Goal: Task Accomplishment & Management: Use online tool/utility

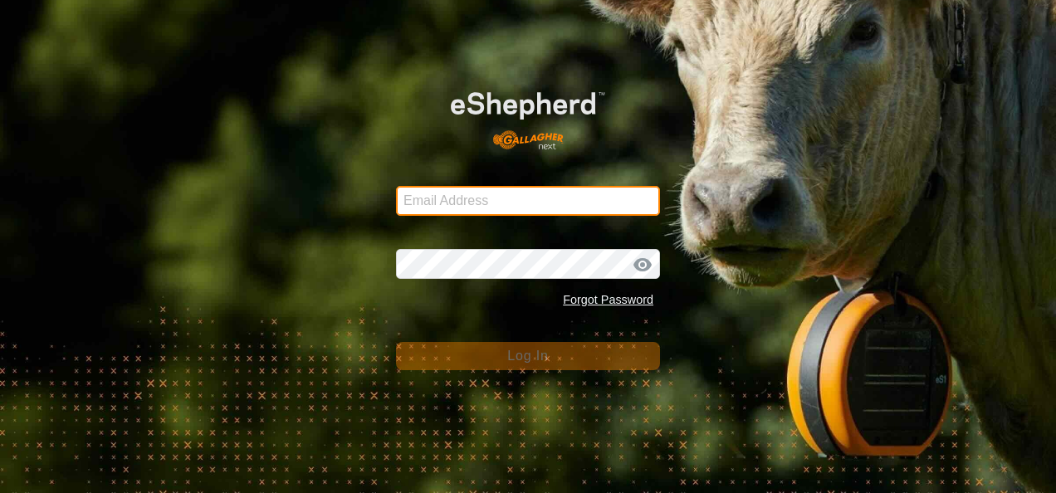
type input "[EMAIL_ADDRESS][DOMAIN_NAME]"
click at [596, 206] on input "glenalvonltd@gmail.com" at bounding box center [528, 201] width 264 height 30
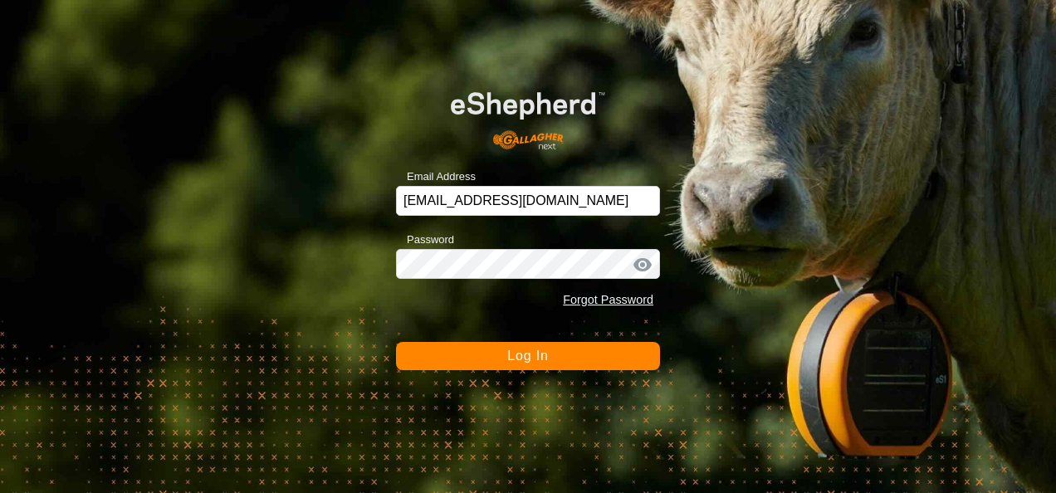
drag, startPoint x: 760, startPoint y: 385, endPoint x: 729, endPoint y: 372, distance: 34.2
click at [760, 385] on div "Email Address glenalvonltd@gmail.com Password Forgot Password Log In" at bounding box center [528, 246] width 1056 height 493
click at [586, 347] on button "Log In" at bounding box center [528, 356] width 264 height 28
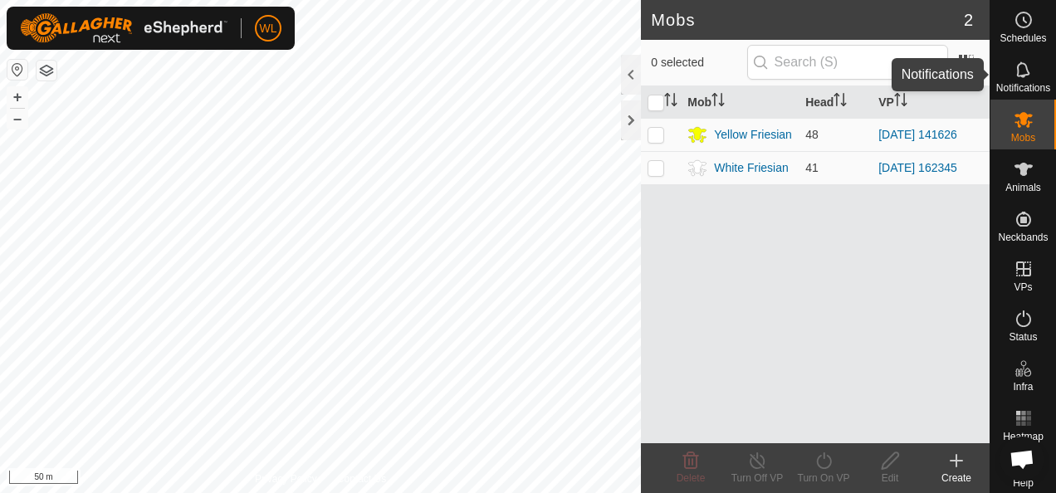
click at [1023, 76] on icon at bounding box center [1023, 70] width 20 height 20
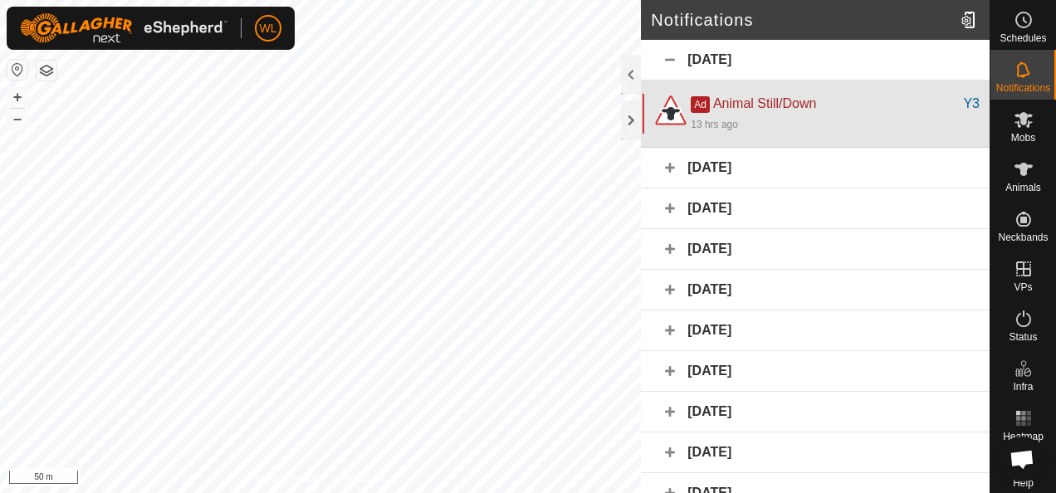
click at [831, 100] on div "Ad Animal Still/Down" at bounding box center [827, 104] width 272 height 20
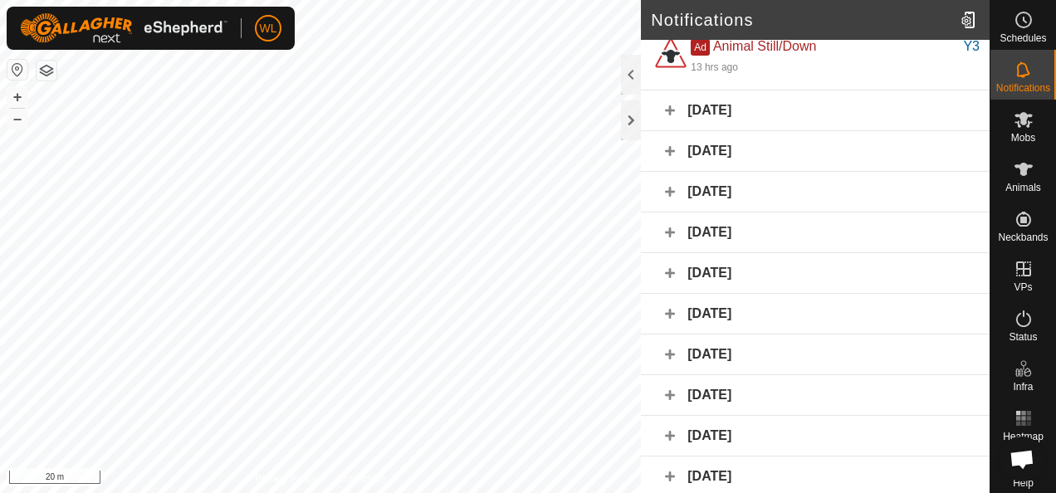
scroll to position [83, 0]
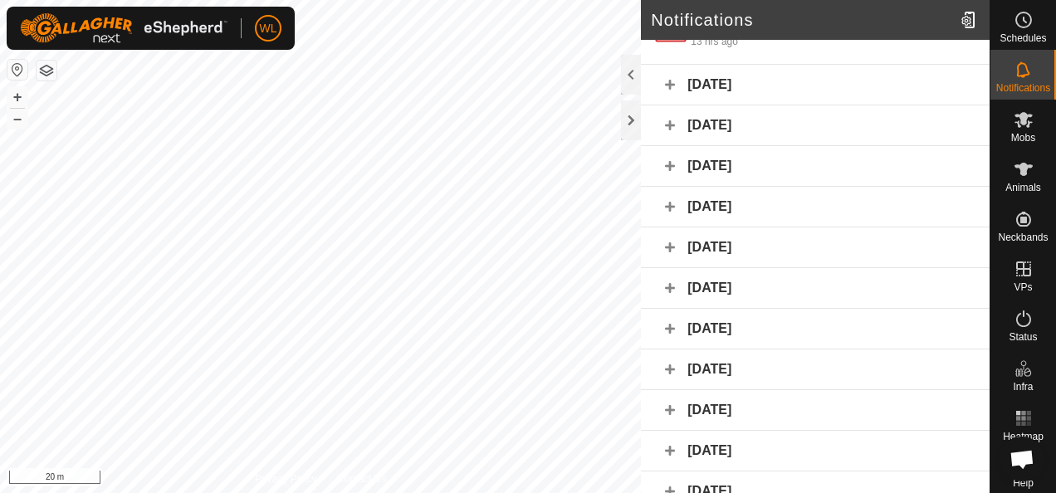
click at [675, 83] on div "[DATE]" at bounding box center [815, 85] width 349 height 41
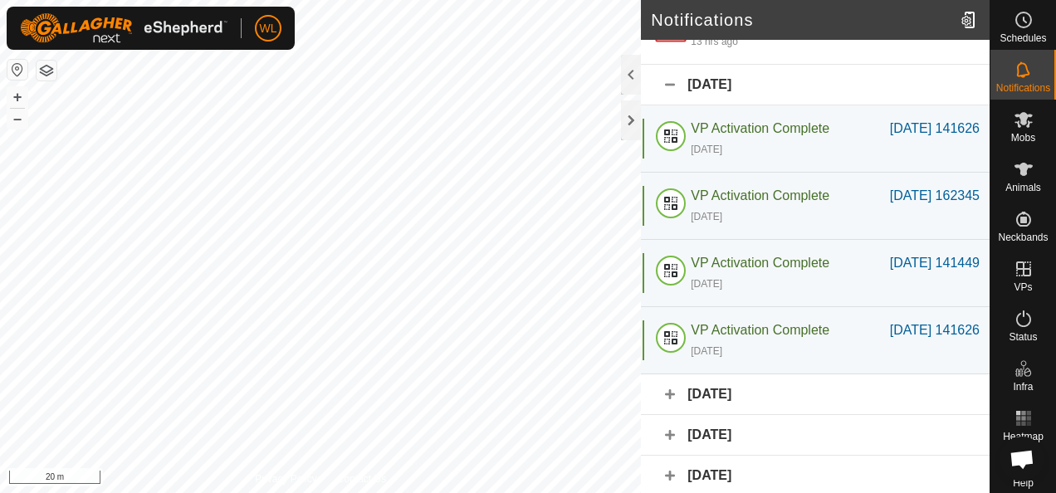
click at [671, 86] on div "[DATE]" at bounding box center [815, 85] width 349 height 41
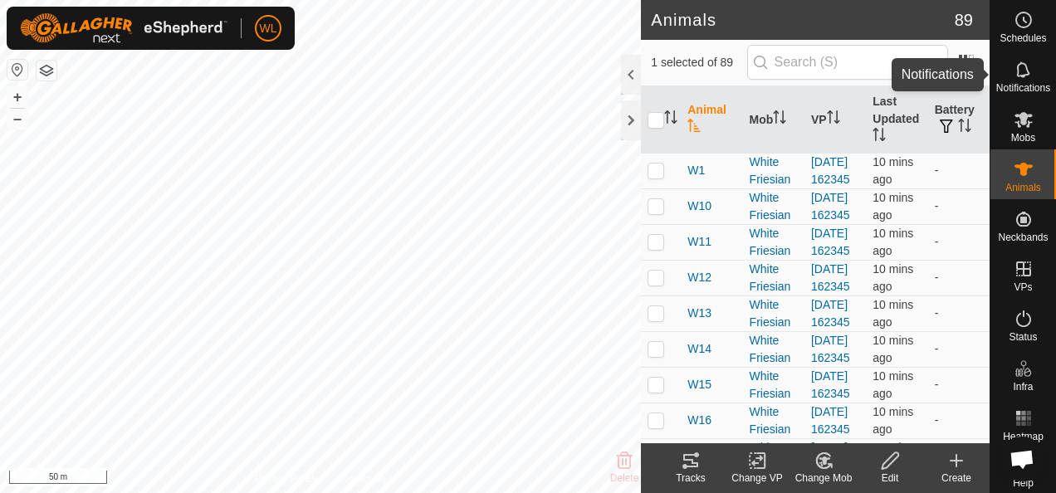
click at [1018, 79] on icon at bounding box center [1023, 70] width 20 height 20
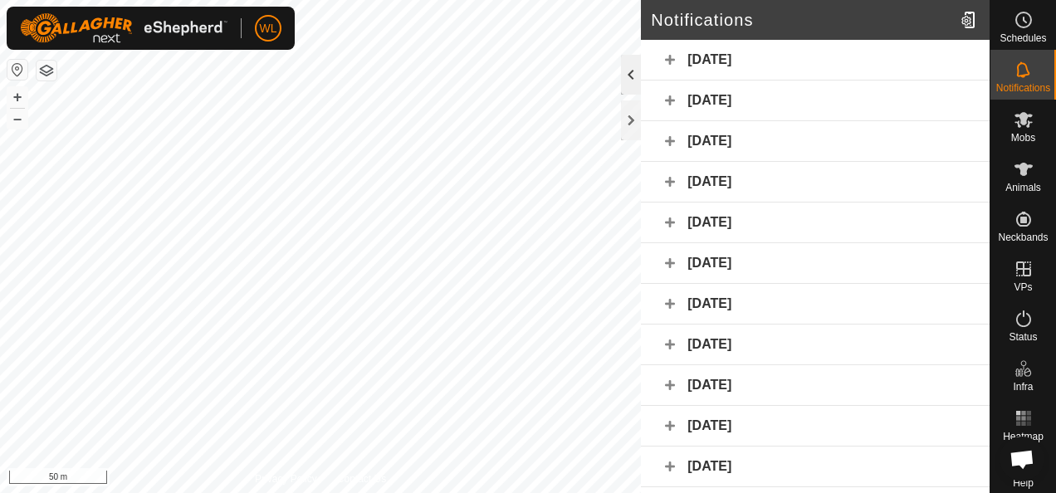
click at [632, 79] on div at bounding box center [631, 75] width 20 height 40
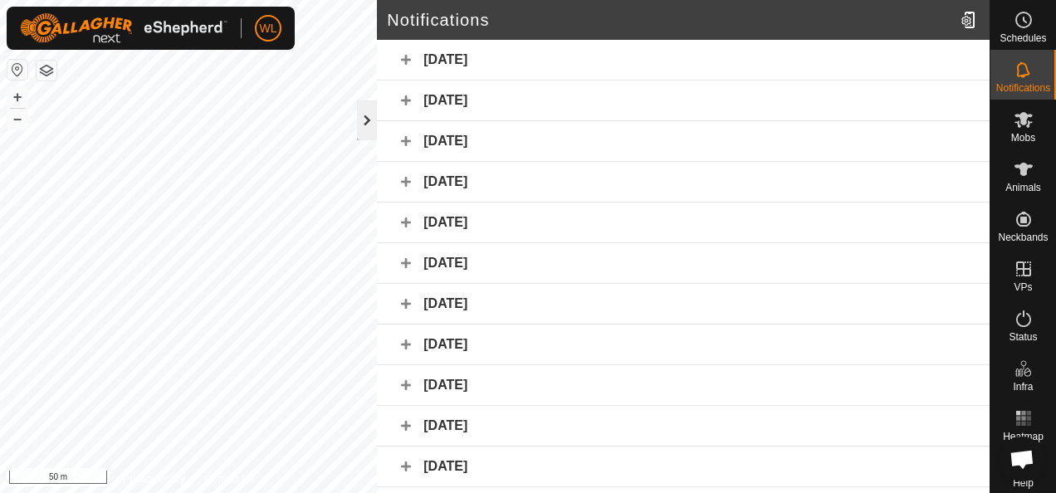
click at [374, 122] on div at bounding box center [367, 120] width 20 height 40
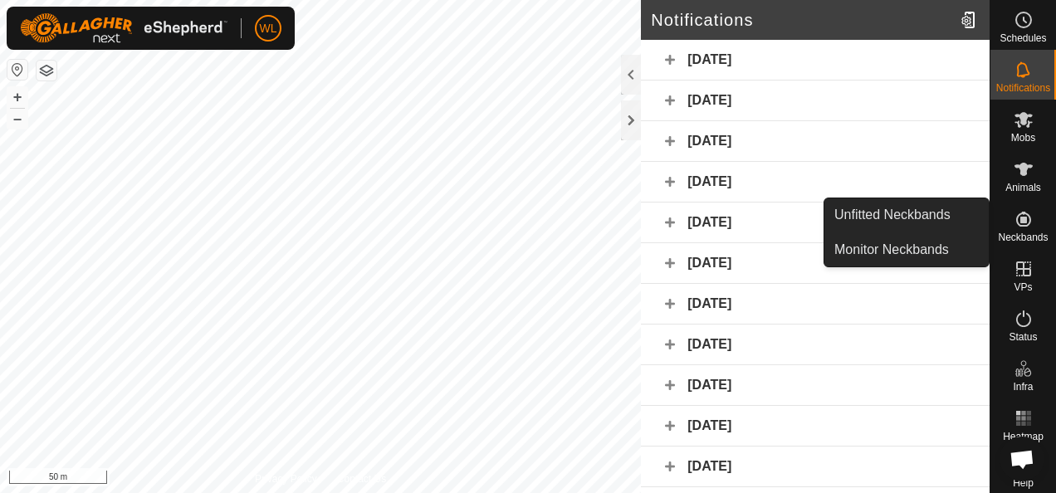
click at [1022, 226] on icon at bounding box center [1023, 219] width 20 height 20
click at [911, 214] on link "Unfitted Neckbands" at bounding box center [906, 214] width 164 height 33
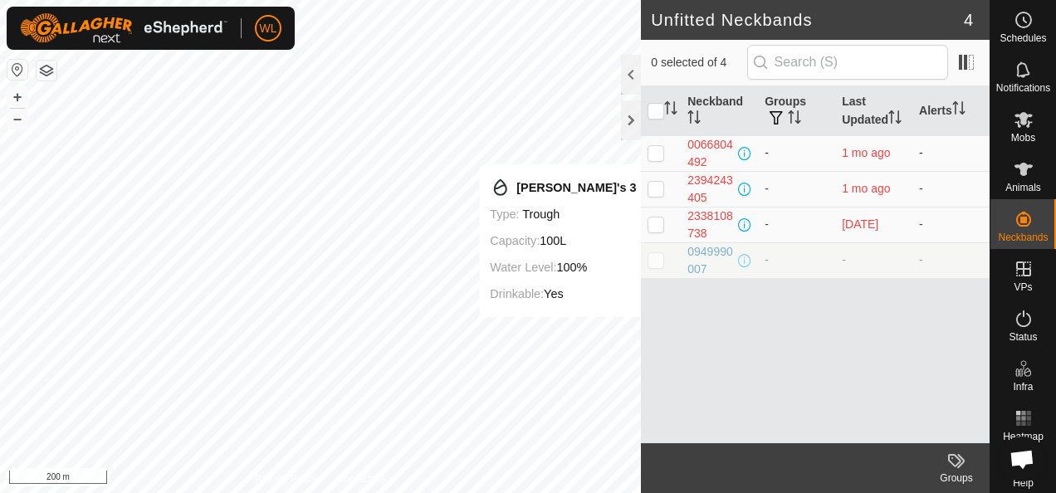
click at [656, 153] on p-checkbox at bounding box center [655, 152] width 17 height 13
checkbox input "true"
click at [652, 192] on p-checkbox at bounding box center [655, 188] width 17 height 13
checkbox input "true"
click at [656, 222] on p-checkbox at bounding box center [655, 223] width 17 height 13
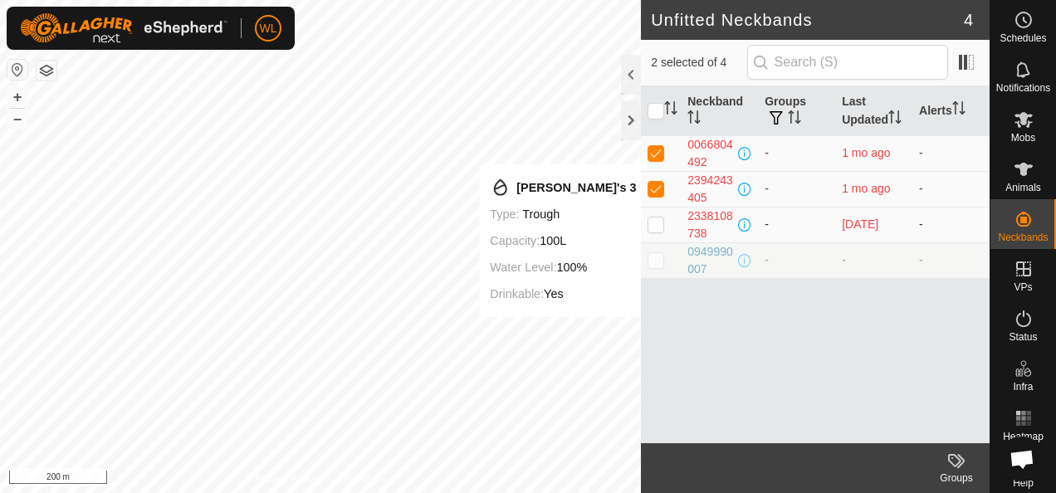
checkbox input "true"
click at [655, 261] on p-checkbox at bounding box center [655, 259] width 17 height 13
checkbox input "true"
click at [659, 113] on input "checkbox" at bounding box center [655, 111] width 17 height 17
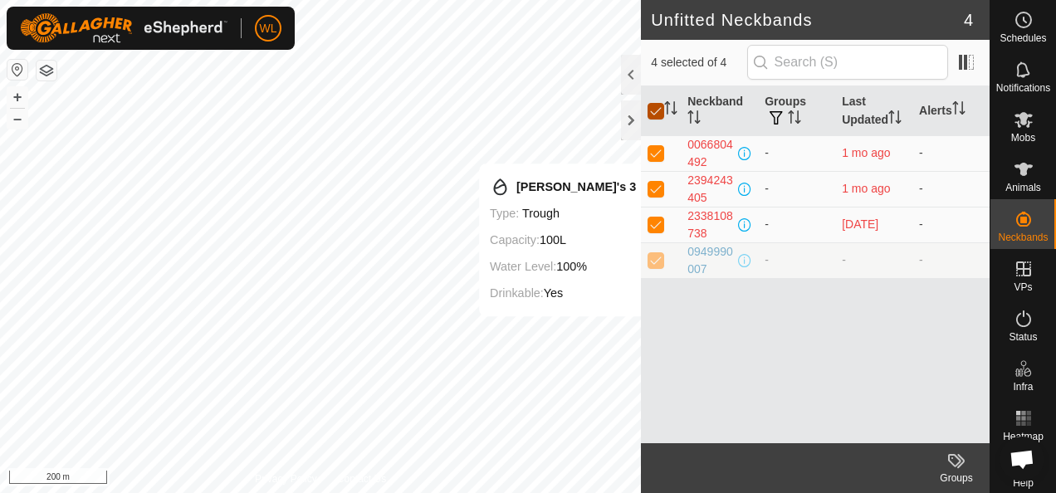
checkbox input "false"
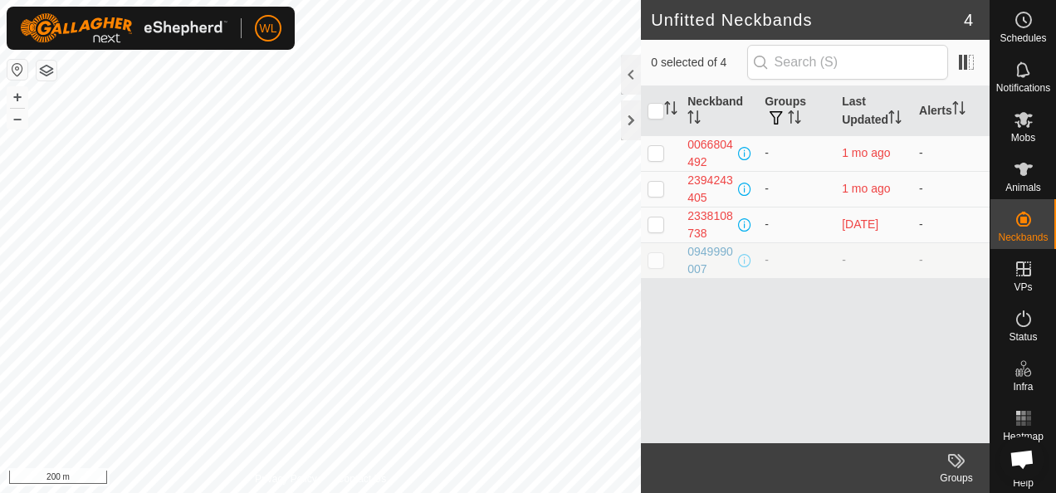
click at [47, 69] on button "button" at bounding box center [47, 71] width 20 height 20
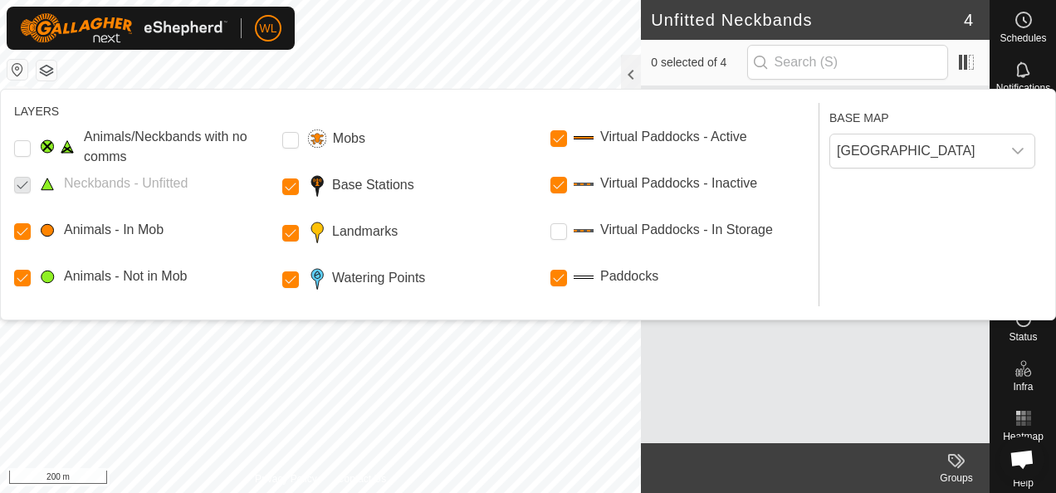
click at [17, 180] on p-checkbox at bounding box center [22, 183] width 17 height 20
click at [19, 187] on p-checkbox at bounding box center [22, 183] width 17 height 20
click at [18, 149] on Issue "Animals/Neckbands with no comms" at bounding box center [22, 148] width 17 height 17
click at [22, 188] on p-checkbox at bounding box center [22, 183] width 17 height 20
click at [48, 71] on button "button" at bounding box center [47, 71] width 20 height 20
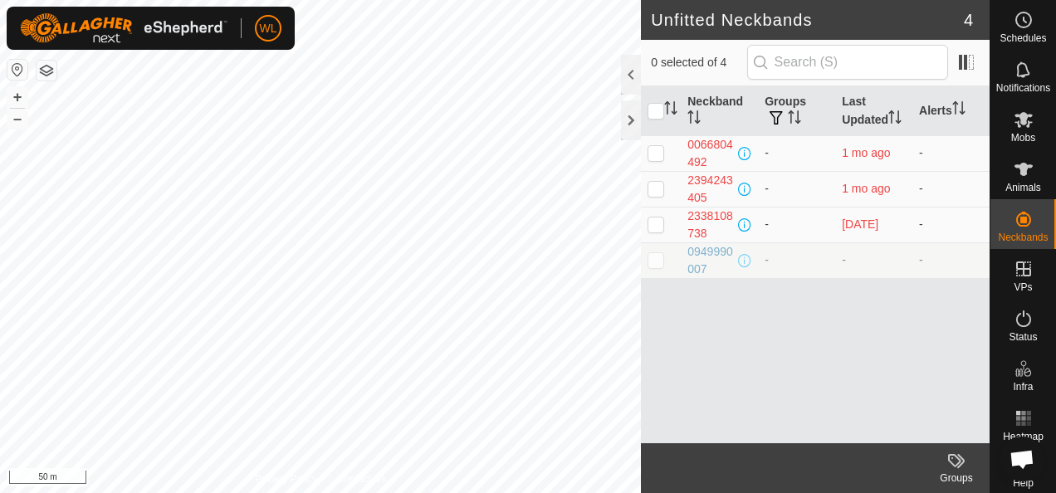
click at [657, 257] on p-checkbox at bounding box center [655, 259] width 17 height 13
click at [657, 256] on p-checkbox at bounding box center [655, 259] width 17 height 13
checkbox input "false"
click at [707, 252] on div "0949990007" at bounding box center [710, 260] width 47 height 35
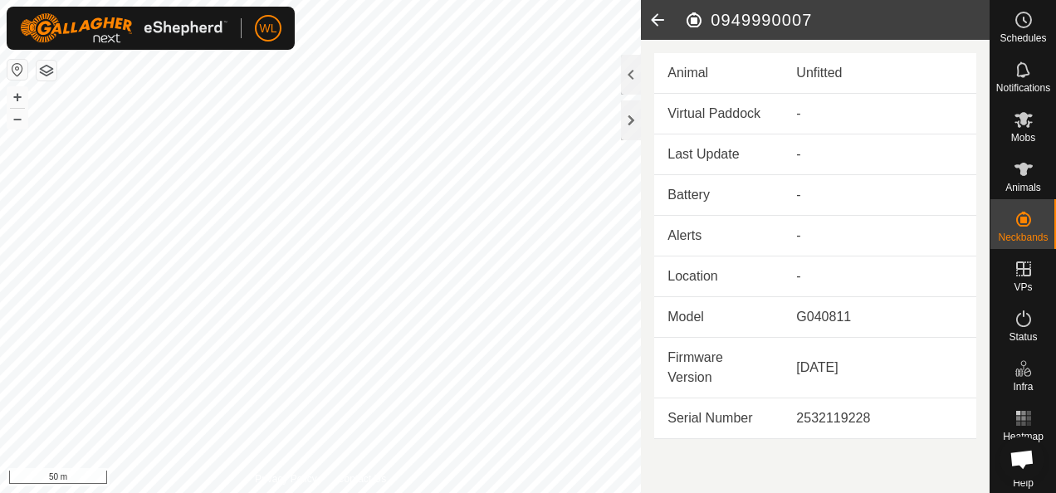
click at [42, 74] on button "button" at bounding box center [47, 71] width 20 height 20
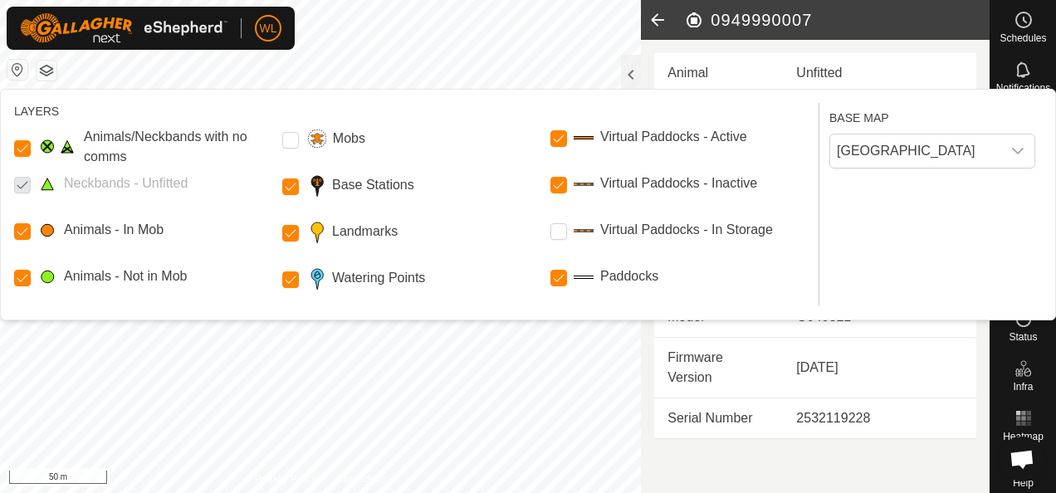
click at [27, 184] on p-checkbox at bounding box center [22, 183] width 17 height 20
click at [52, 189] on span at bounding box center [47, 184] width 20 height 15
click at [54, 65] on button "button" at bounding box center [47, 71] width 20 height 20
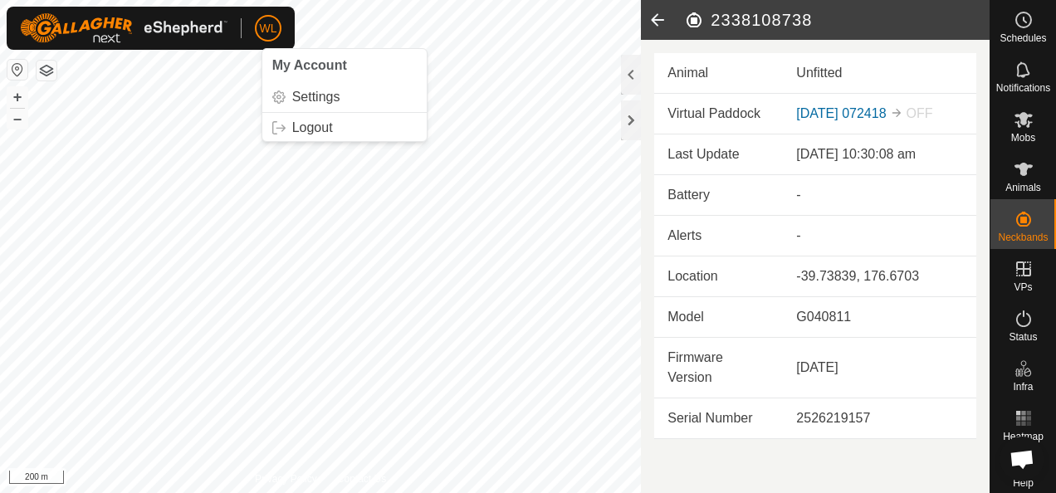
click at [248, 0] on html "WL My Account Settings Logout Schedules Notifications Mobs Animals Neckbands VP…" at bounding box center [528, 246] width 1056 height 493
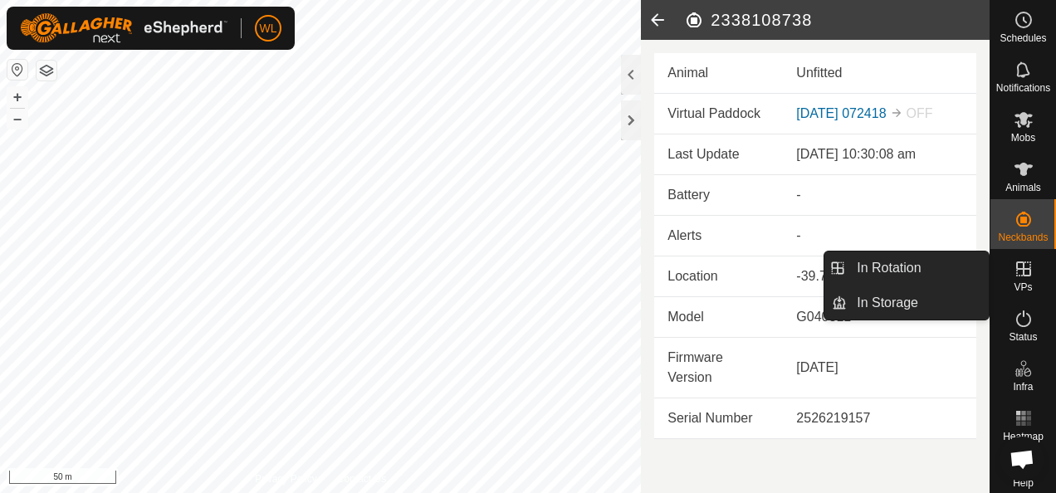
click at [1013, 271] on icon at bounding box center [1023, 269] width 20 height 20
click at [1013, 280] on es-virtualpaddocks-svg-icon at bounding box center [1023, 269] width 30 height 27
click at [946, 275] on link "In Rotation" at bounding box center [918, 267] width 142 height 33
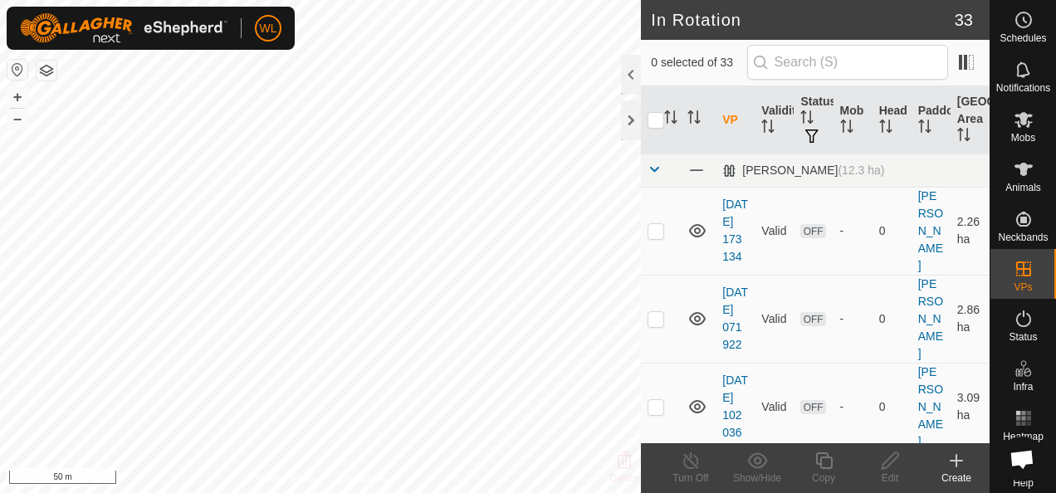
click at [952, 462] on icon at bounding box center [956, 461] width 20 height 20
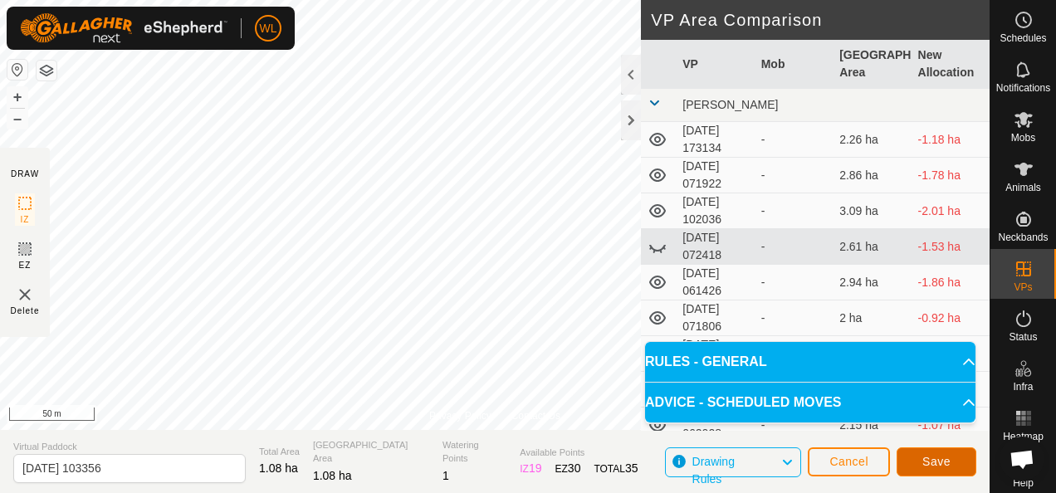
click at [951, 455] on button "Save" at bounding box center [936, 461] width 80 height 29
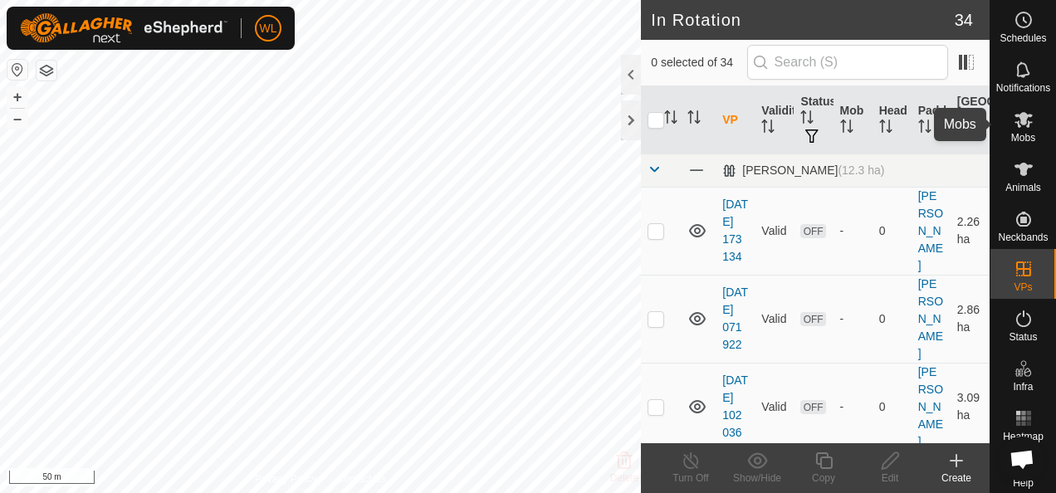
click at [1027, 133] on span "Mobs" at bounding box center [1023, 138] width 24 height 10
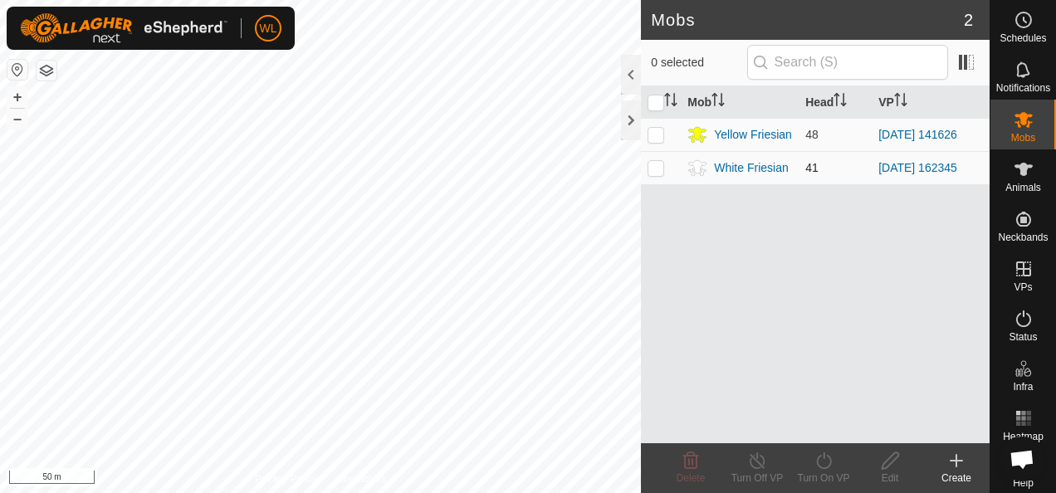
click at [657, 175] on td at bounding box center [661, 167] width 40 height 33
checkbox input "true"
click at [831, 457] on icon at bounding box center [823, 461] width 21 height 20
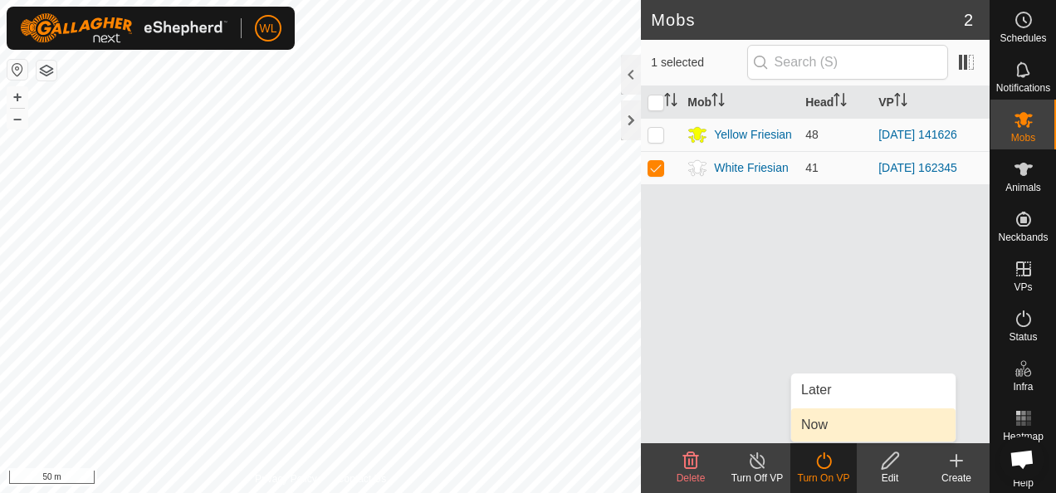
click at [823, 415] on link "Now" at bounding box center [873, 424] width 164 height 33
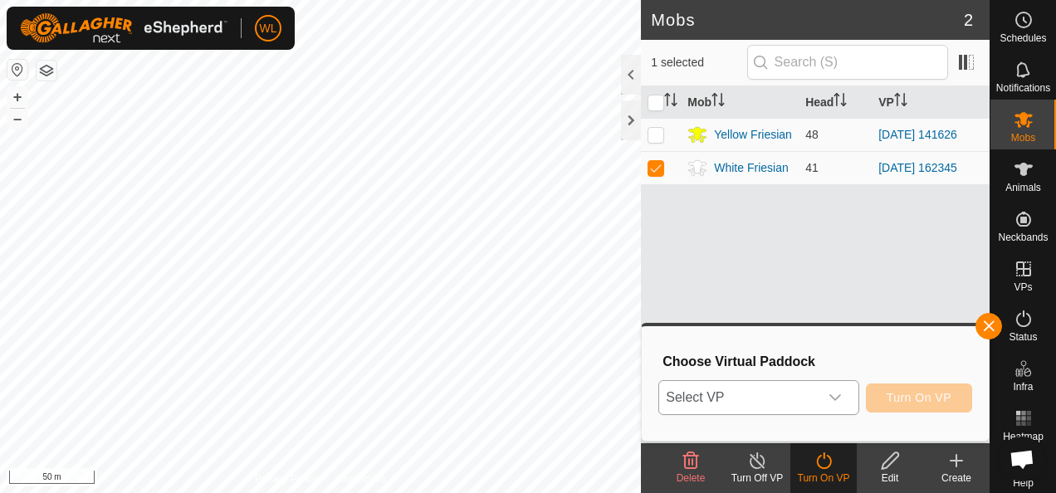
click at [769, 387] on span "Select VP" at bounding box center [738, 397] width 159 height 33
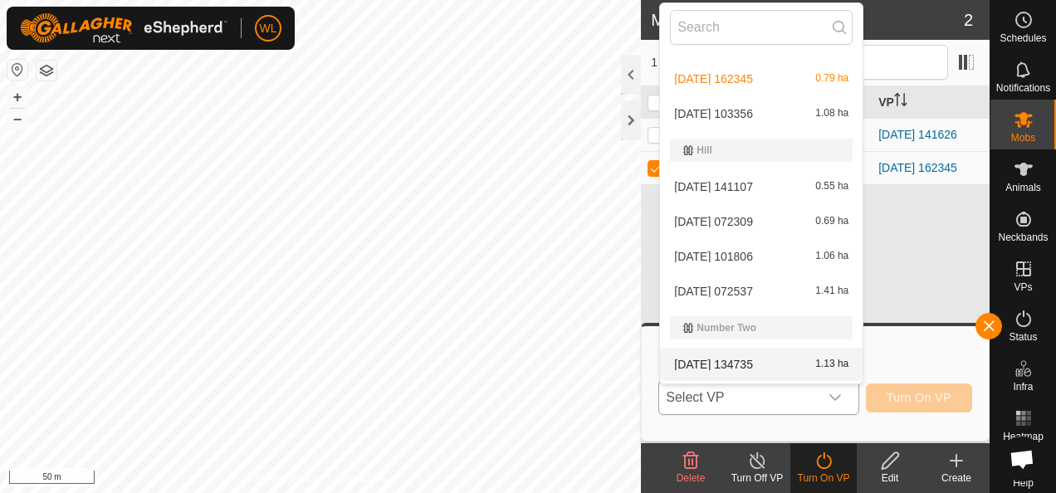
scroll to position [516, 0]
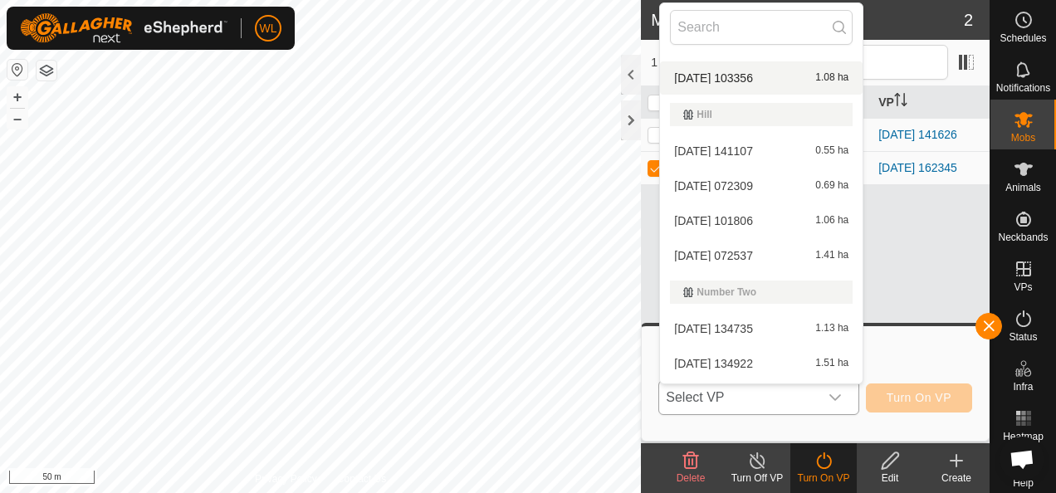
click at [759, 72] on li "[DATE] 103356 1.08 ha" at bounding box center [761, 77] width 203 height 33
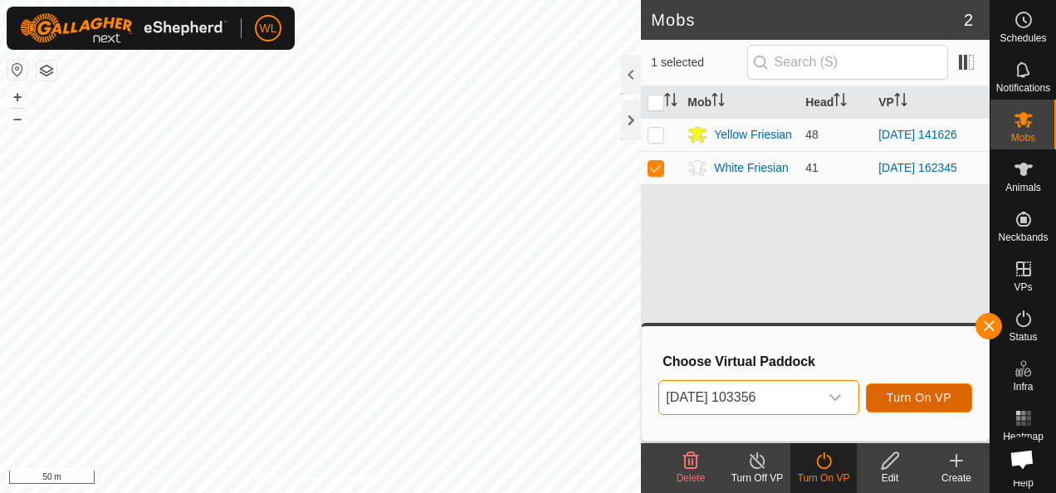
click at [935, 402] on span "Turn On VP" at bounding box center [918, 397] width 65 height 13
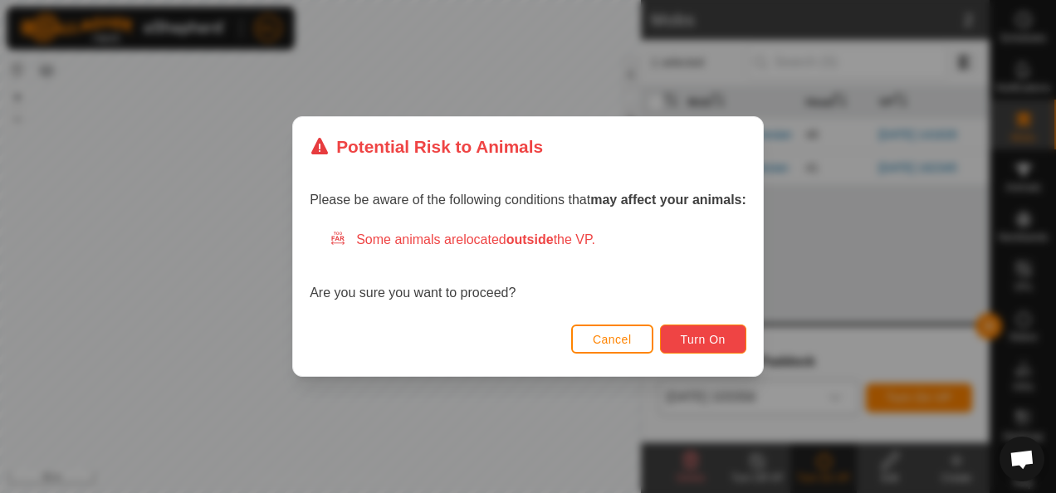
click at [700, 344] on span "Turn On" at bounding box center [703, 339] width 45 height 13
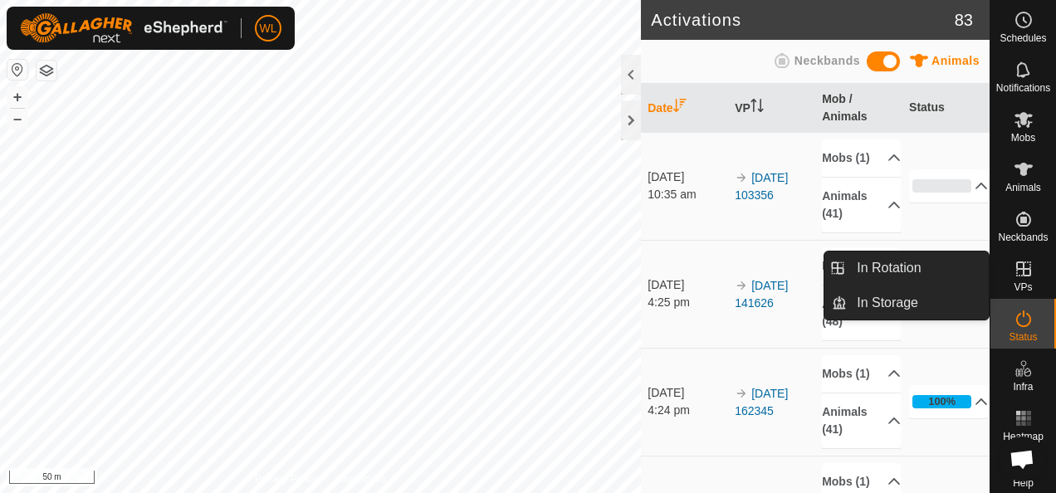
drag, startPoint x: 1016, startPoint y: 263, endPoint x: 999, endPoint y: 320, distance: 58.8
click at [1015, 263] on icon at bounding box center [1023, 269] width 20 height 20
click at [953, 267] on link "In Rotation" at bounding box center [918, 267] width 142 height 33
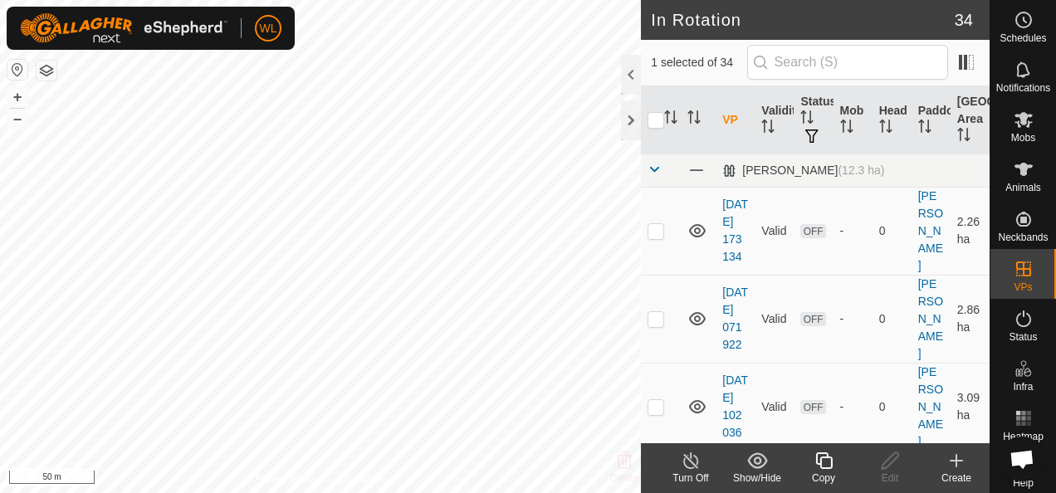
click at [958, 468] on icon at bounding box center [956, 461] width 20 height 20
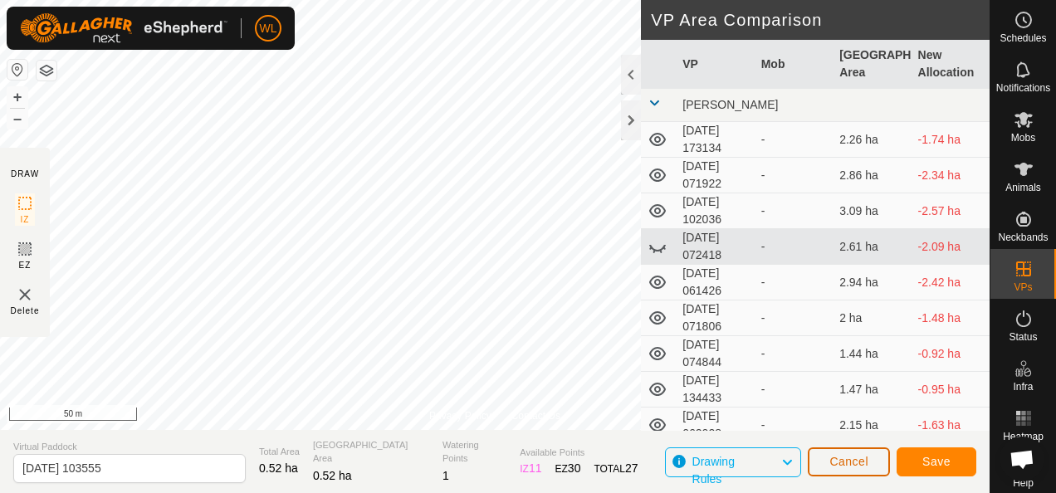
click at [845, 459] on span "Cancel" at bounding box center [848, 461] width 39 height 13
